Goal: Answer question/provide support

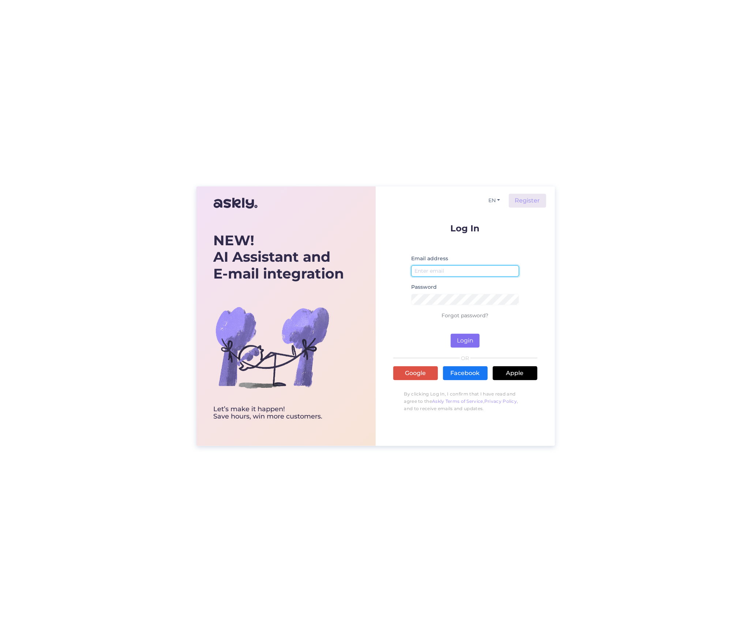
type input "[PERSON_NAME][EMAIL_ADDRESS][DOMAIN_NAME]"
click at [469, 346] on button "Login" at bounding box center [465, 341] width 29 height 14
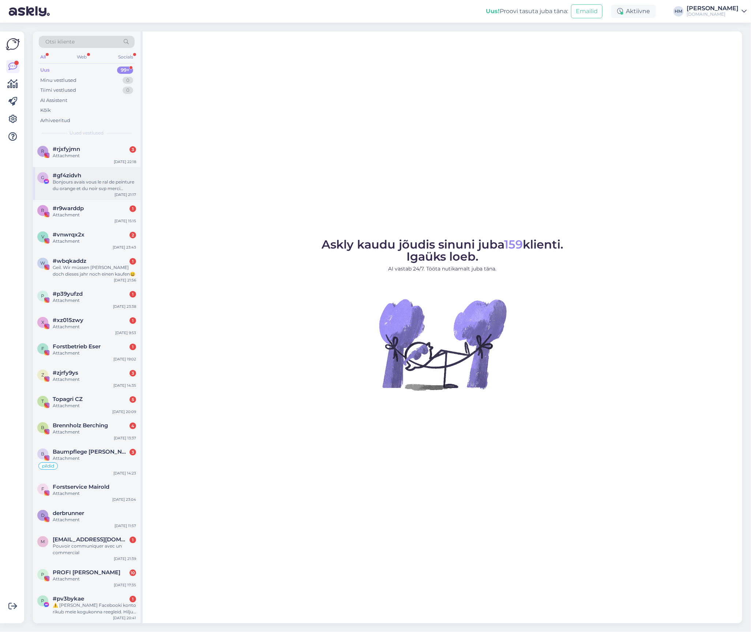
click at [81, 184] on div "Bonjours avais vous le ral de peinture du orange et du noir svp merci d’avance" at bounding box center [94, 185] width 83 height 13
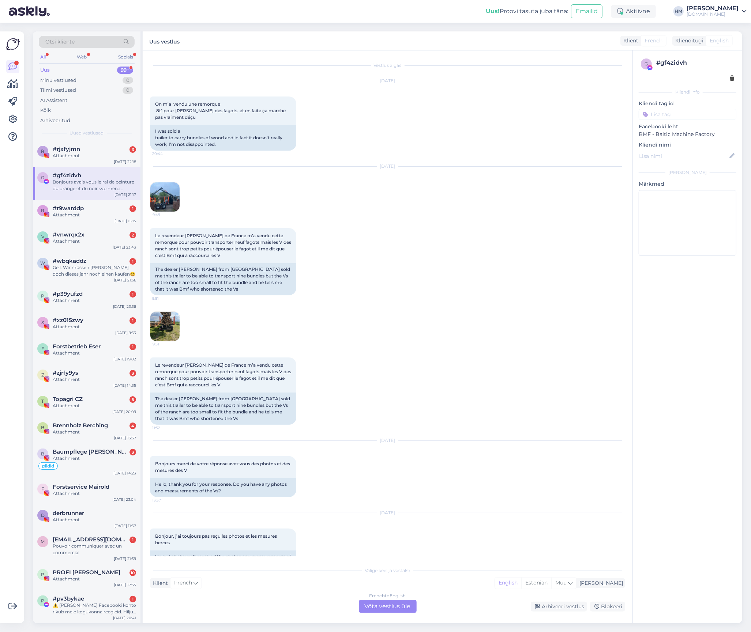
scroll to position [496, 0]
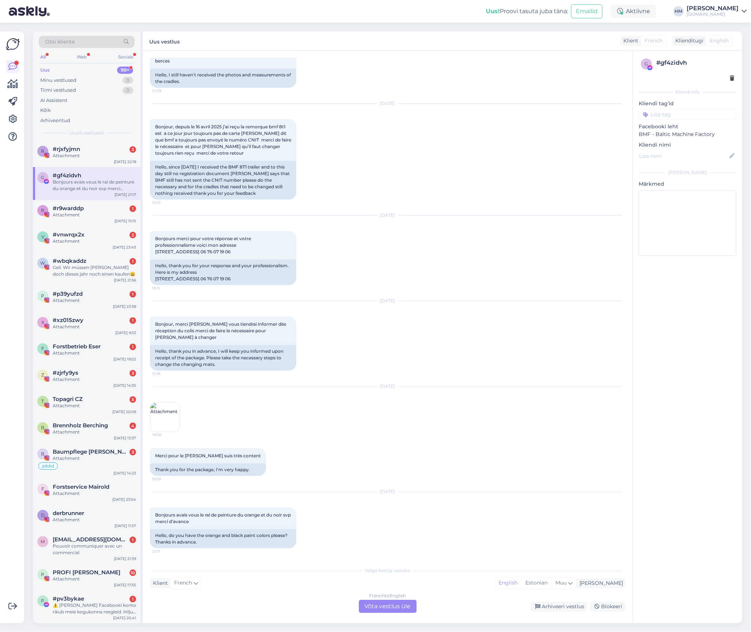
click at [343, 585] on div "Klient French Mina English Estonian Muu" at bounding box center [387, 584] width 475 height 10
click at [391, 604] on div "French to English Võta vestlus üle" at bounding box center [388, 606] width 58 height 13
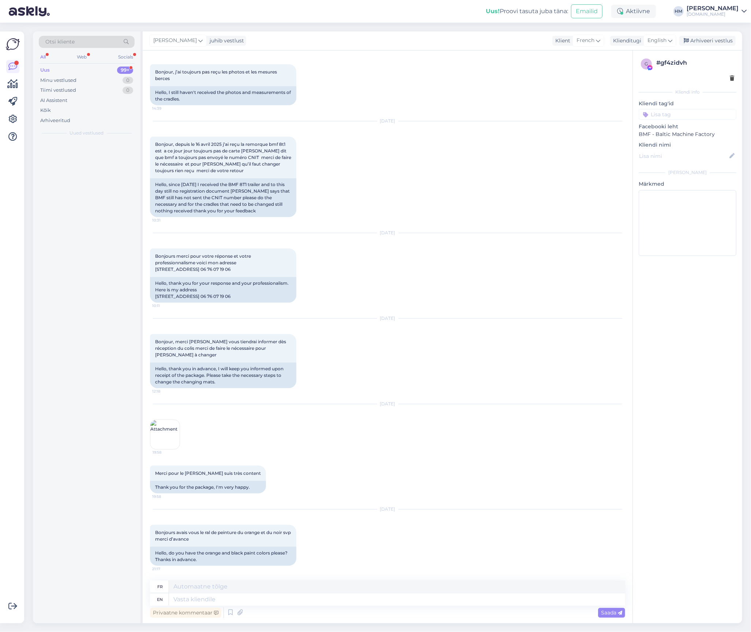
scroll to position [478, 0]
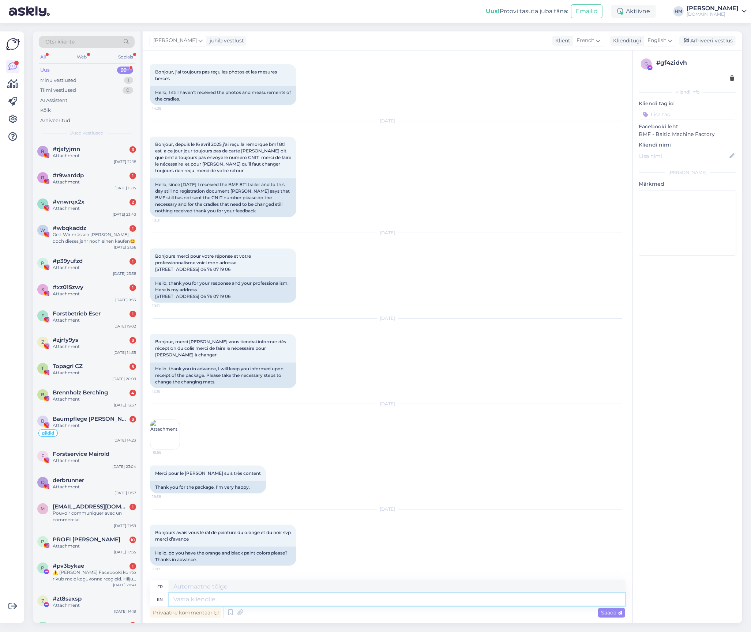
click at [192, 600] on textarea at bounding box center [397, 600] width 456 height 12
type textarea "Hi"
type textarea "Salut"
type textarea "Hi,"
type textarea "Salut,"
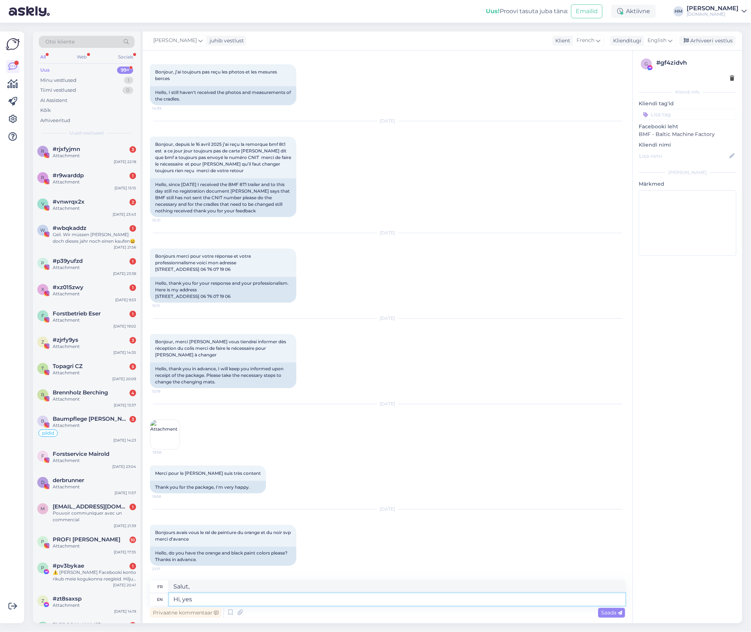
type textarea "Hi, yes"
type textarea "Salut, oui"
type textarea "Hi, yes,"
type textarea "Salut, oui,"
type textarea "Hi, yes, sure"
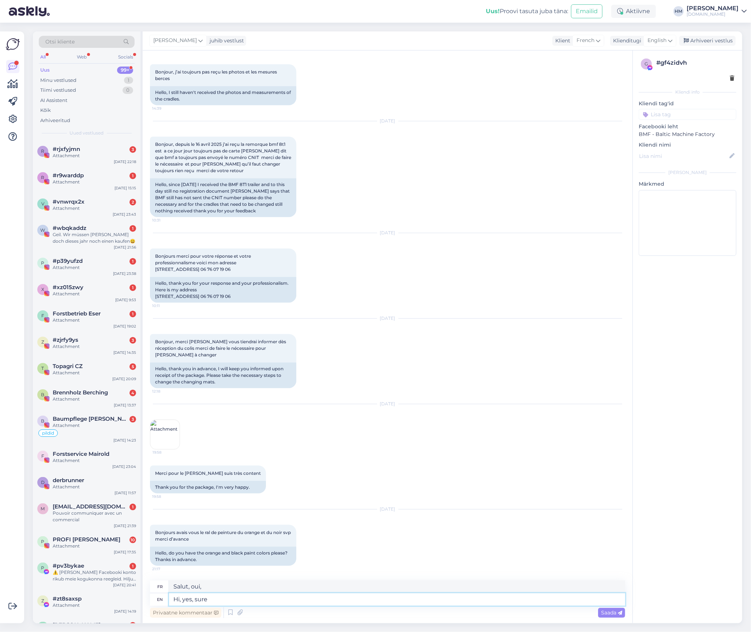
type textarea "Salut, oui, bien sûr"
type textarea "Hi, yes, sure."
type textarea "Salut, oui, bien sûr."
type textarea "Hi, yes, sure. We"
type textarea "Salut, oui, bien sûr. Nous"
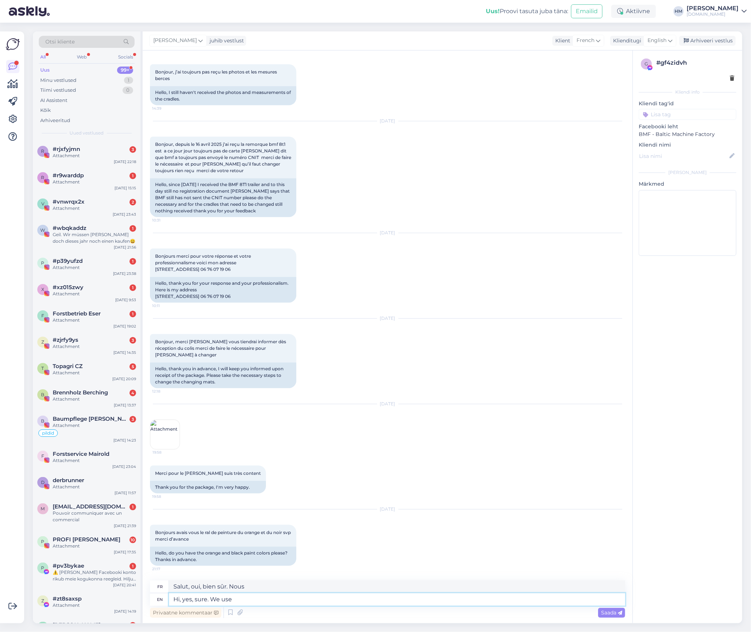
type textarea "Hi, yes, sure. We use"
type textarea "Bonjour, oui, bien sûr. Nous utilisons"
type textarea "Hi, yes, sure. We use balck"
type textarea "Salut, oui, bien sûr. On utilise du noir"
type textarea "Hi, yes, sure. We use balck with"
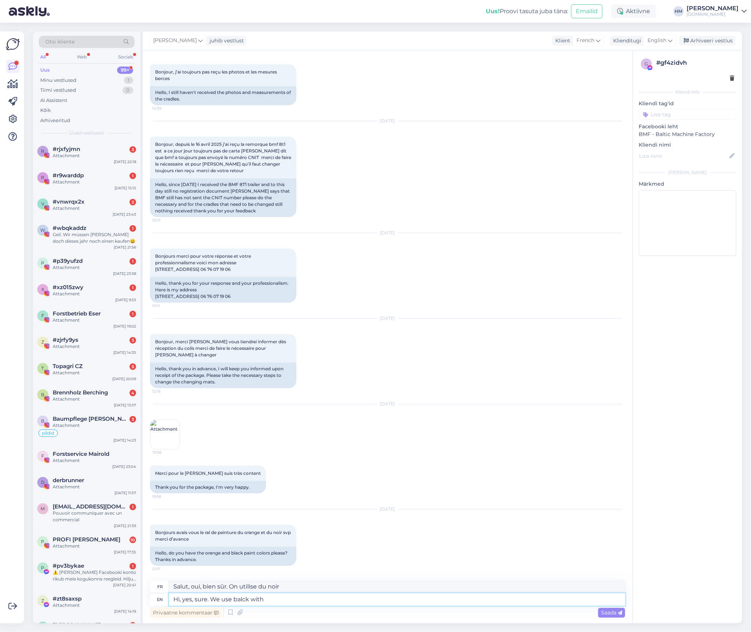
type textarea "Salut, oui, bien sûr. On utilise du noir avec"
type textarea "Hi, yes, sure. We use balck with RAL"
type textarea "Bonjour, oui, bien sûr. Nous utilisons du noir avec RAL."
type textarea "Hi, yes, sure. We use balck with RAL code"
type textarea "Bonjour, oui, bien sûr. Nous utilisons du noir avec le code RAL."
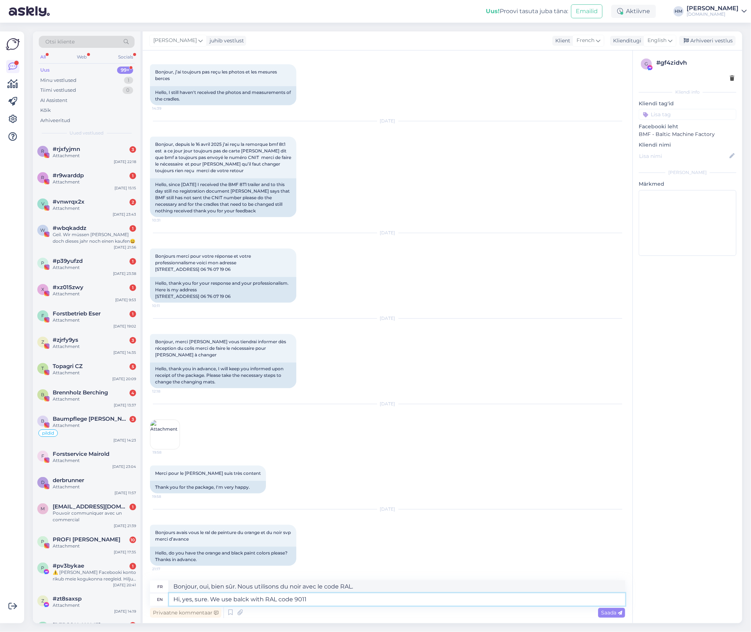
type textarea "Hi, yes, sure. We use balck with RAL code 9011"
type textarea "Bonjour, oui, bien sûr. Nous utilisons du noir avec le code RAL 9011."
type textarea "Hi, yes, sure. We use balck with RAL code 9011 and"
type textarea "Bonjour, oui, bien sûr. Nous utilisons du noir avec le code RAL 9011 et"
type textarea "Hi, yes, sure. We use balck with RAL code 9011 and orange"
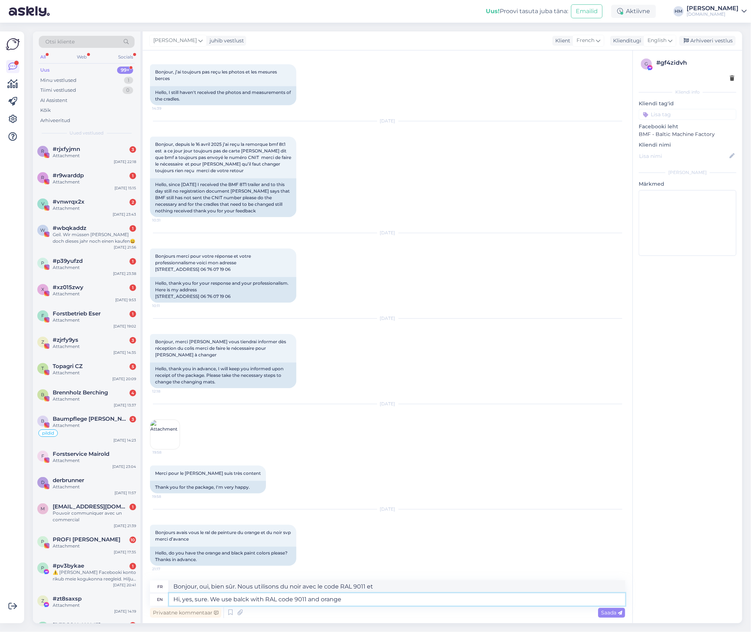
type textarea "Bonjour, oui, bien sûr. Nous utilisons du noir avec code RAL 9011 et de l'orang…"
type textarea "Hi, yes, sure. We use balck with RAL code 9011 and orange RAL"
type textarea "Bonjour, oui, bien sûr. Nous utilisons du noir avec le code RAL 9011 et du oran…"
type textarea "Hi, yes, sure. We use balck with RAL code 9011 and orange RAL 2004"
type textarea "Bonjour, oui, bien sûr. Nous utilisons du noir (code RAL 9011) et de l'orange (…"
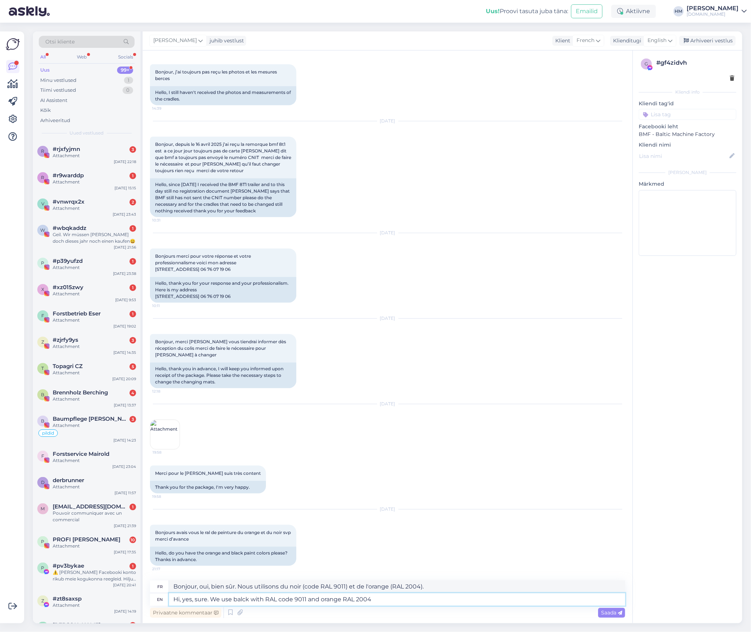
type textarea "Hi, yes, sure. We use balck with RAL code 9011 and orange RAL 2004."
type textarea "Bonjour, oui, bien sûr. Nous utilisons du noir avec le code RAL 9011 et de l'or…"
type textarea "Hi, yes, sure. We use balck with RAL code 9011 and orange RAL 2004. Have a nice"
type textarea "Bonjour, oui, bien sûr. Nous utilisons du noir avec le code RAL 9011 et de l'or…"
type textarea "Hi, yes, sure. We use balck with RAL code 9011 and orange RAL 2004. Have a nice…"
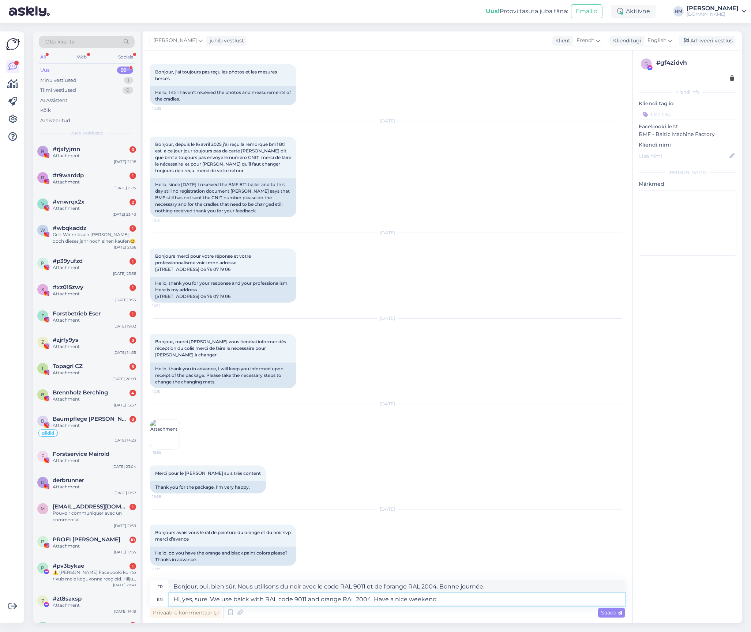
type textarea "Bonjour, oui, bien sûr. Nous utilisons du noir RAL 9011 et de l'orange RAL 2004…"
type textarea "Hi, yes, sure. We use balck with RAL code 9011 and orange RAL 2004. Have a nice…"
type textarea "Bonjour, oui, bien sûr. Nous utilisons du noir RAL 9011 et de l'orange RAL 2004…"
type textarea "Hi, yes, sure. We use balck with RAL code 9011 and orange RAL 2004. Have a nice…"
click at [613, 611] on span "Saada" at bounding box center [611, 613] width 21 height 7
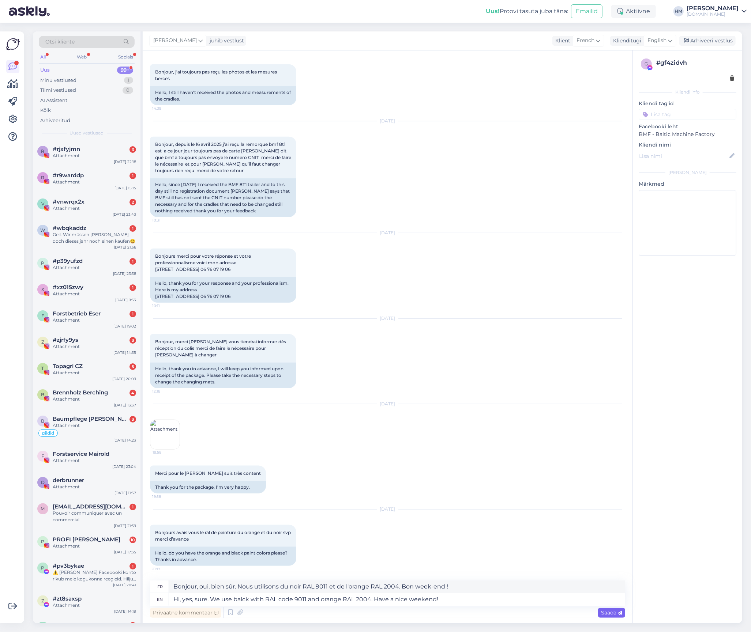
click at [602, 610] on span "Saada" at bounding box center [611, 613] width 21 height 7
drag, startPoint x: 476, startPoint y: 603, endPoint x: 143, endPoint y: 595, distance: 332.5
click at [143, 595] on div "Vestlus algas [DATE] On m’a vendu une remorque 8t1 pour [PERSON_NAME] des fagot…" at bounding box center [388, 336] width 490 height 573
